Goal: Transaction & Acquisition: Subscribe to service/newsletter

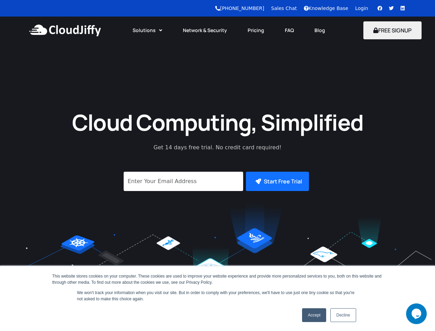
click at [148, 30] on link "Solutions" at bounding box center [147, 30] width 50 height 15
click at [393, 30] on button "FREE SIGNUP" at bounding box center [393, 30] width 58 height 18
click at [277, 181] on button "Start Free Trial" at bounding box center [277, 181] width 63 height 19
click at [417, 314] on icon "Chat widget" at bounding box center [417, 314] width 10 height 10
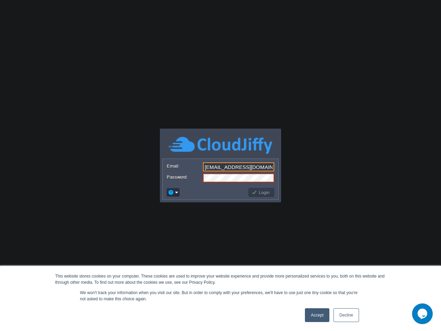
click at [221, 165] on input "support@bizamica.com" at bounding box center [238, 166] width 71 height 9
click at [173, 192] on button "button" at bounding box center [171, 192] width 6 height 6
click at [171, 192] on button "button" at bounding box center [171, 192] width 6 height 6
click at [261, 192] on button "Login" at bounding box center [262, 192] width 20 height 6
click at [262, 192] on button "Login" at bounding box center [262, 192] width 20 height 6
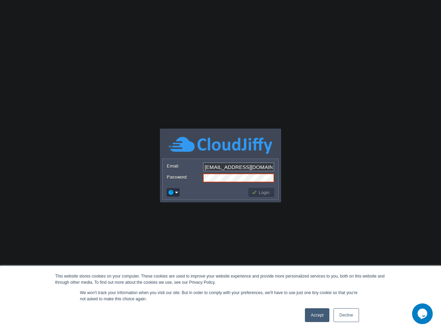
click at [423, 314] on icon "Chat widget" at bounding box center [423, 314] width 10 height 10
